Goal: Transaction & Acquisition: Purchase product/service

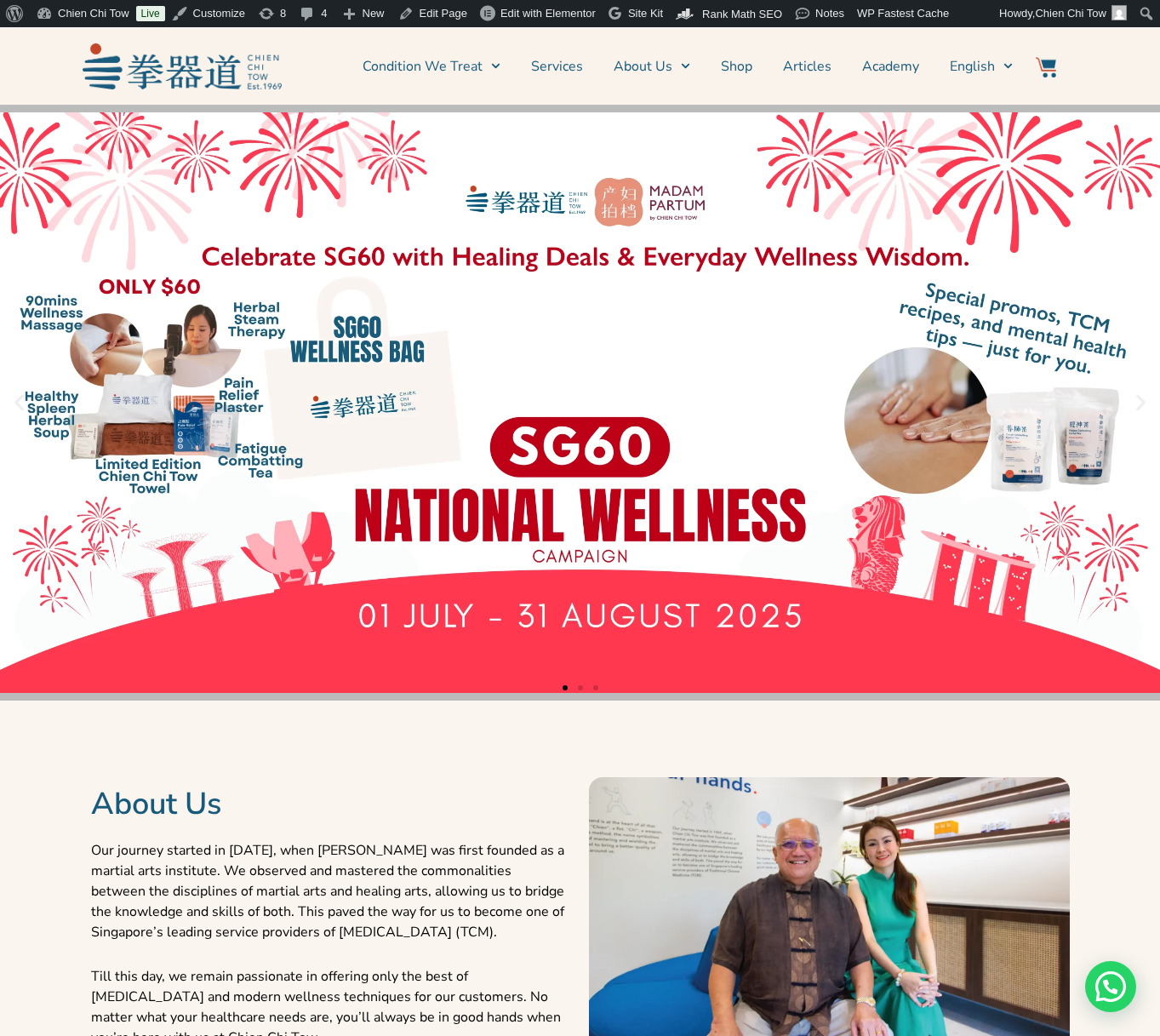
scroll to position [959, 0]
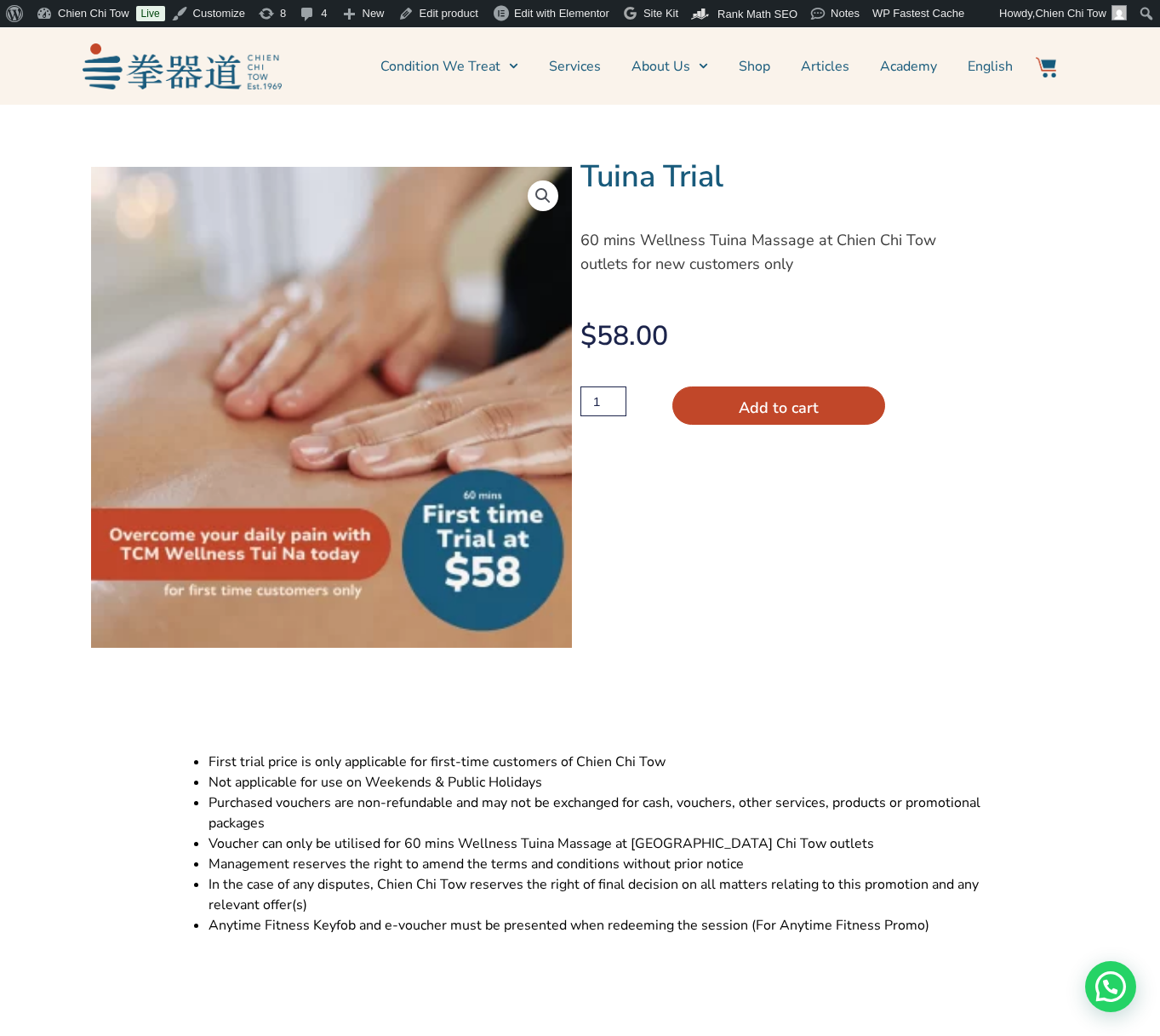
click at [623, 343] on bdi "$ 58.00" at bounding box center [623, 335] width 88 height 36
click at [453, 4] on link "Edit product" at bounding box center [437, 14] width 94 height 28
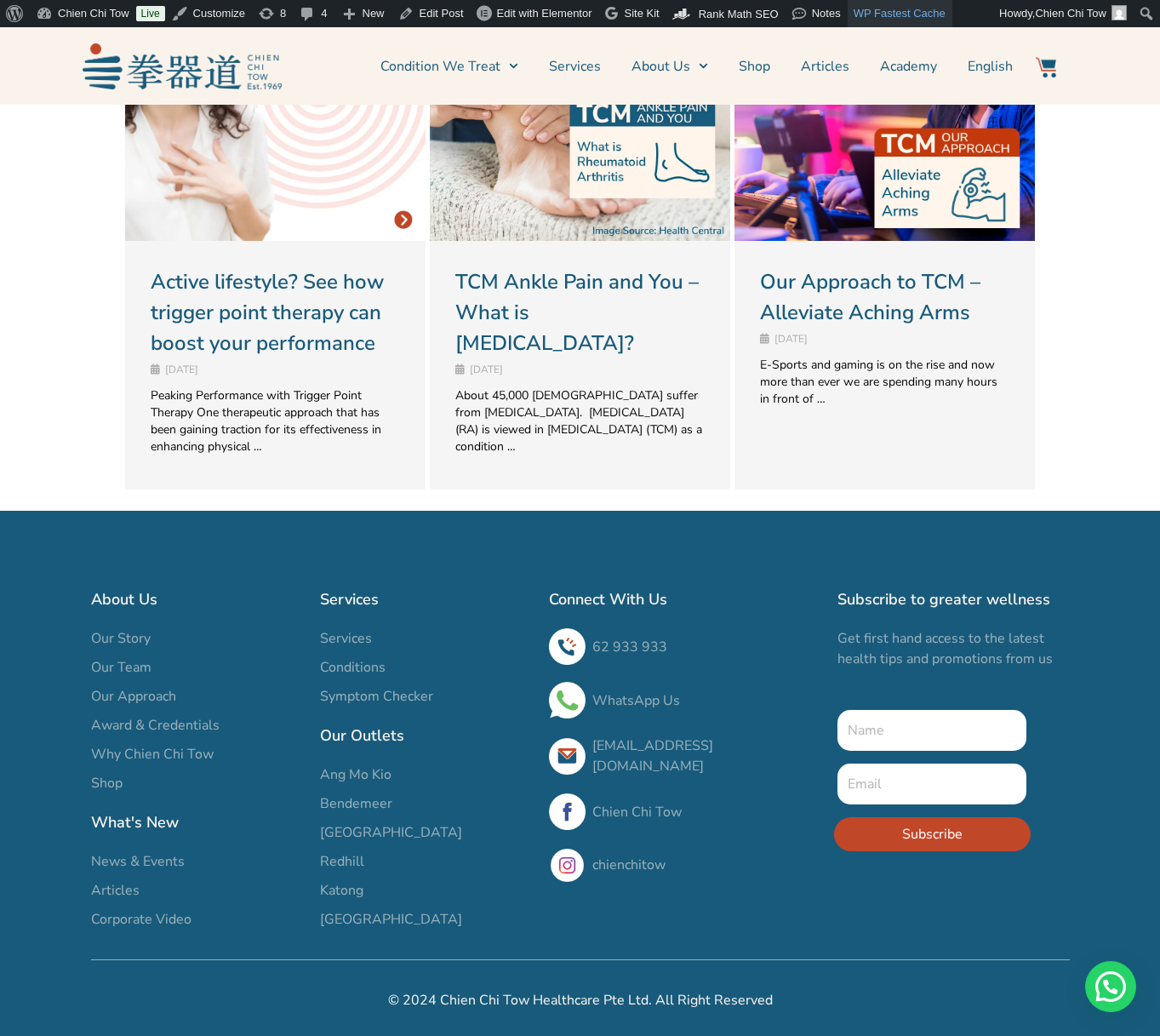
scroll to position [3917, 0]
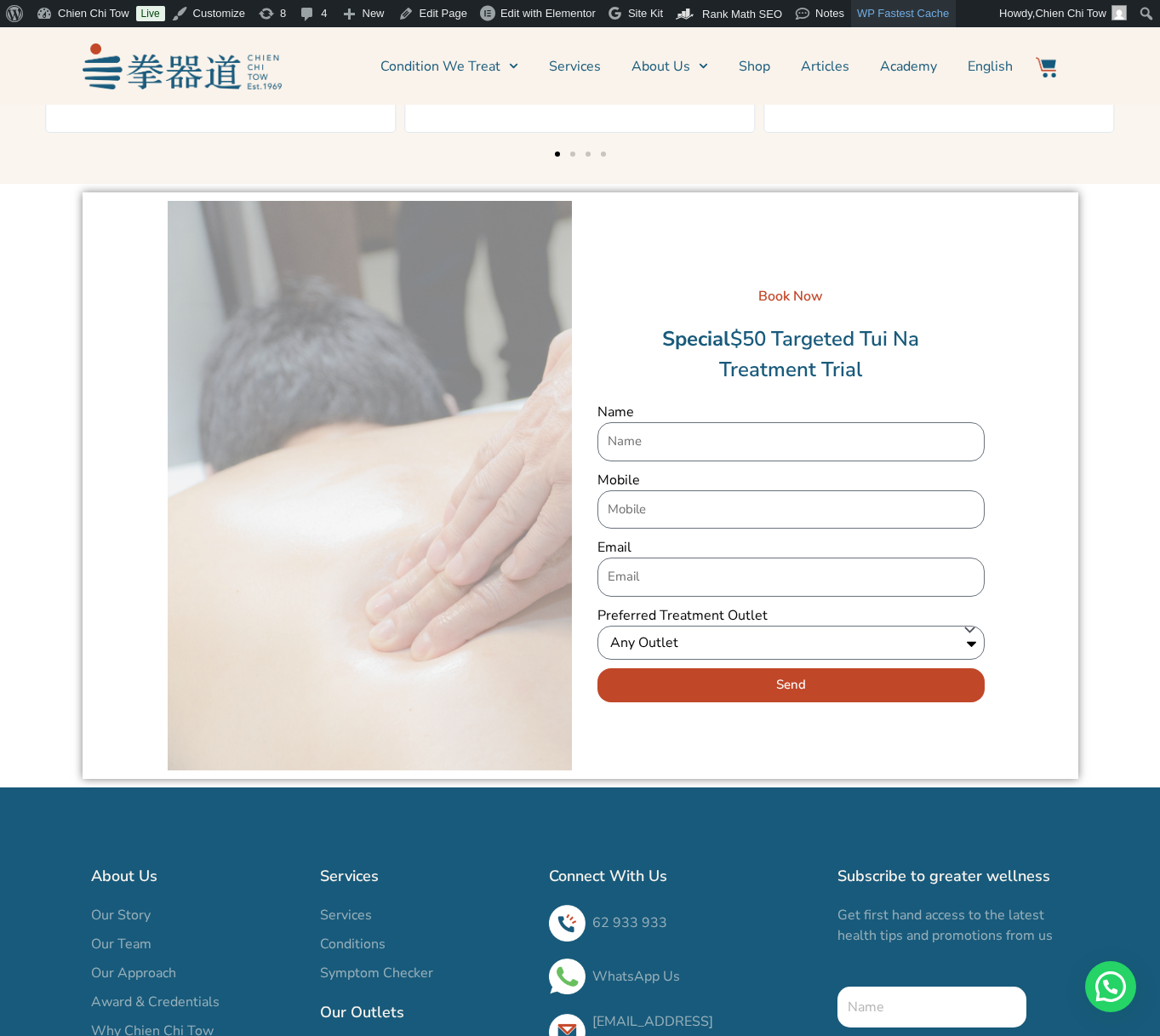
scroll to position [2731, 0]
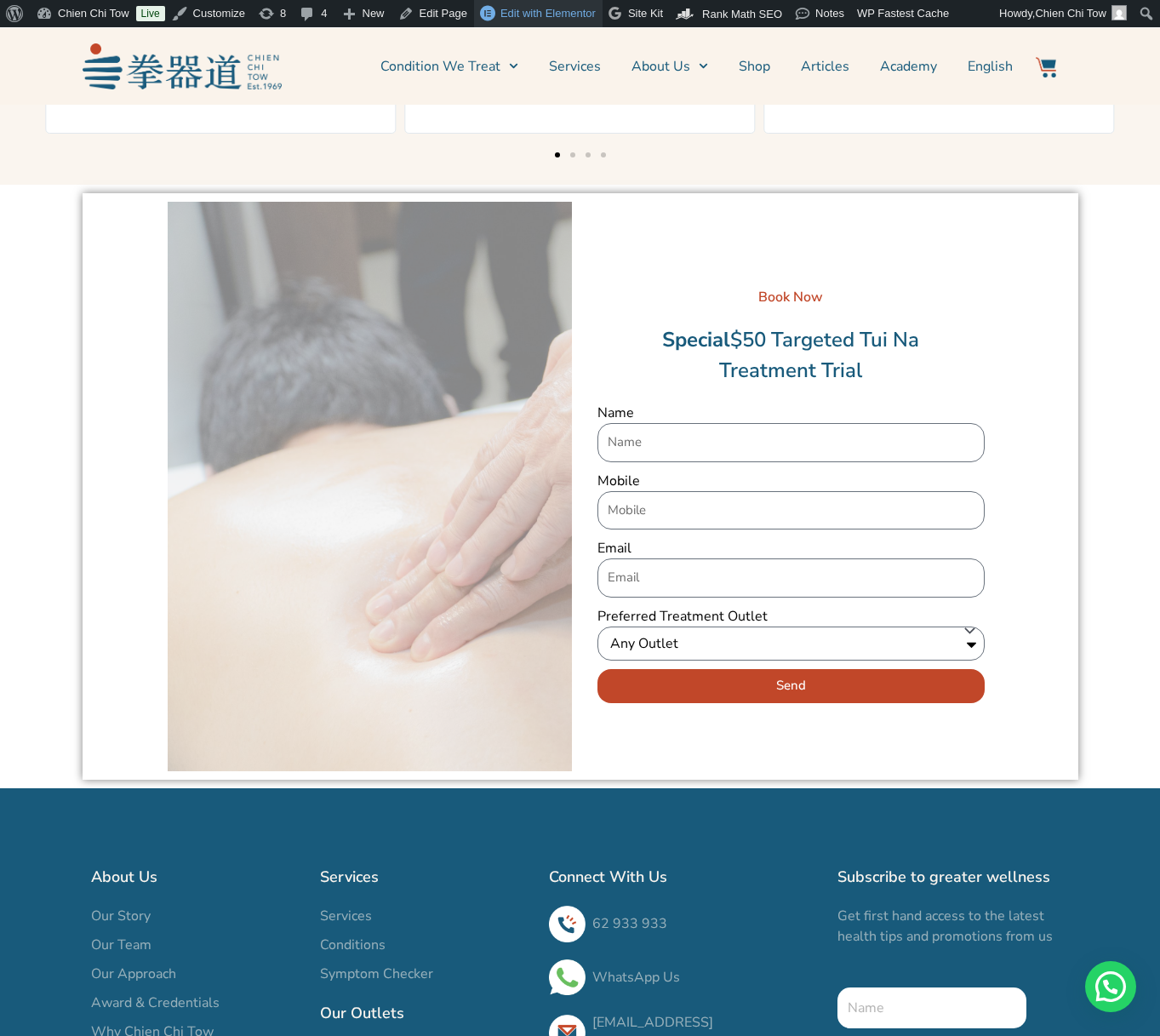
click at [584, 17] on span "Edit with Elementor" at bounding box center [548, 13] width 96 height 13
